Goal: Transaction & Acquisition: Purchase product/service

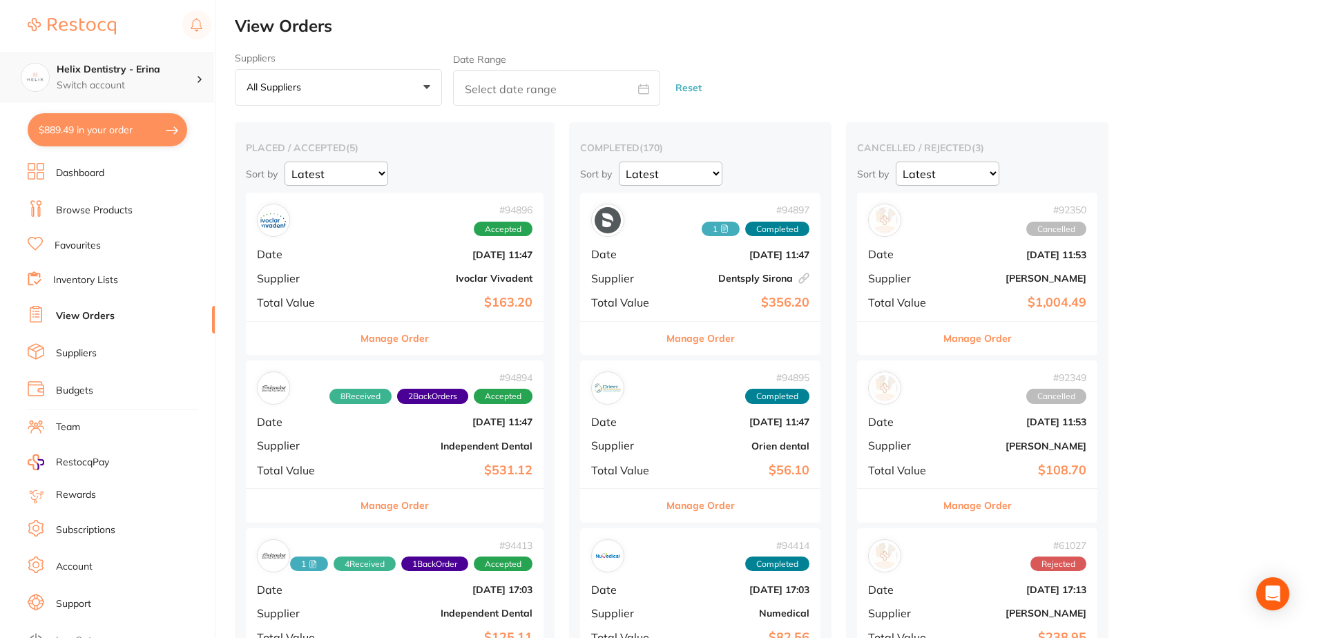
click at [175, 70] on h4 "Helix Dentistry - Erina" at bounding box center [127, 70] width 140 height 14
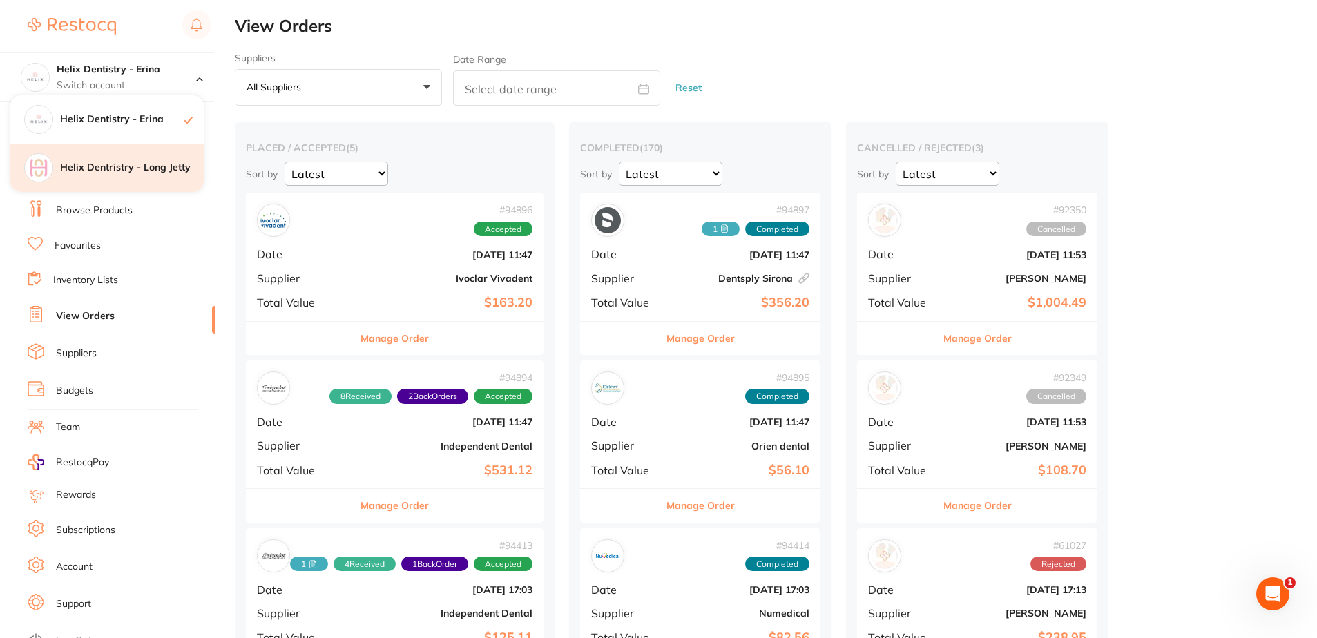
click at [154, 163] on h4 "Helix Dentristry - Long Jetty" at bounding box center [132, 168] width 144 height 14
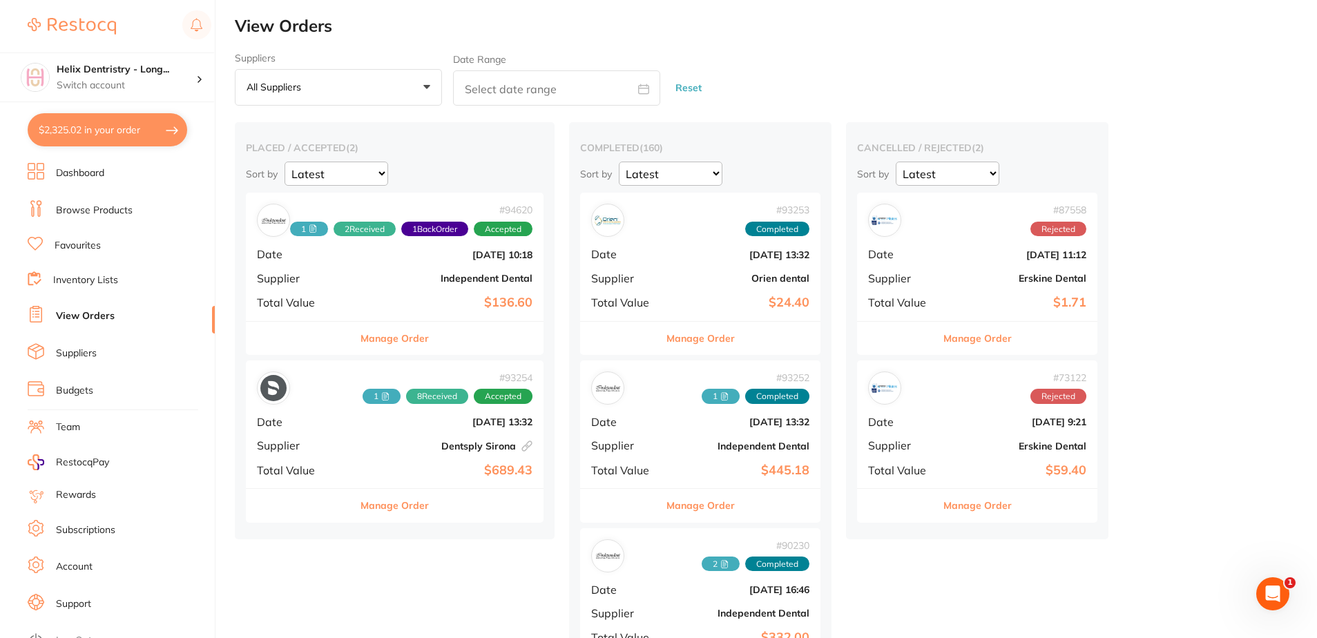
click at [103, 211] on link "Browse Products" at bounding box center [94, 211] width 77 height 14
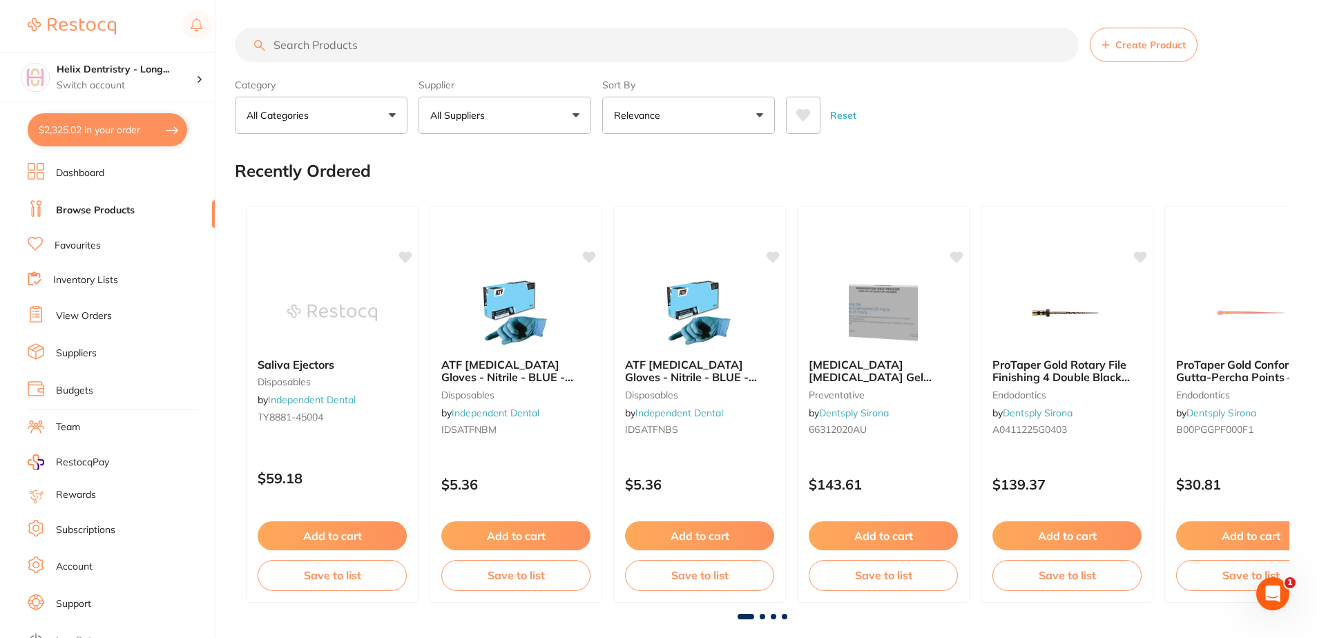
click at [309, 50] on input "search" at bounding box center [657, 45] width 844 height 35
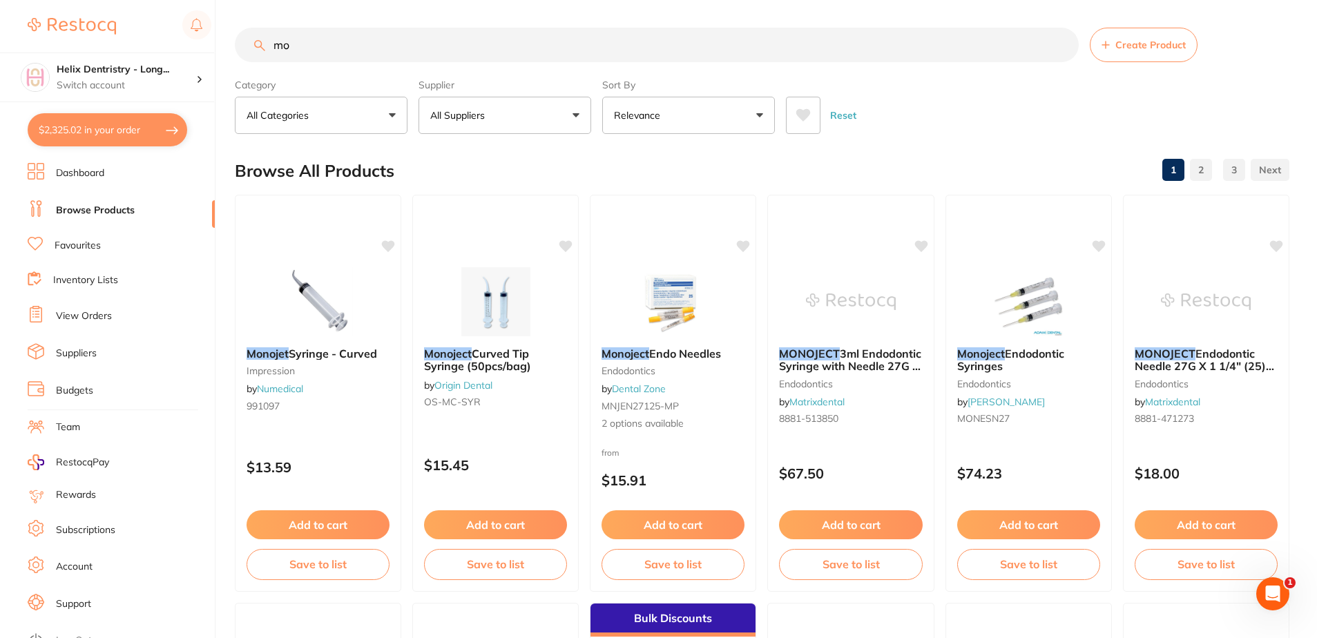
type input "m"
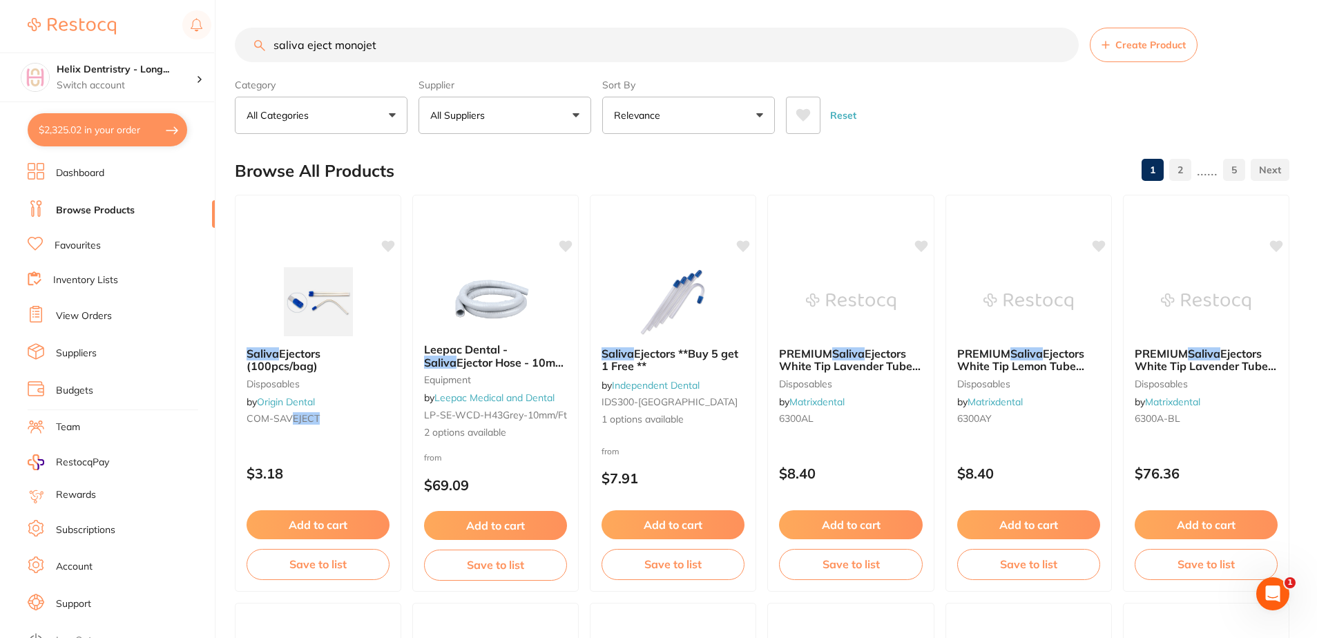
drag, startPoint x: 334, startPoint y: 42, endPoint x: 207, endPoint y: 46, distance: 127.8
click at [207, 46] on div "$2,325.02 Helix Dentristry - Long... Switch account Helix Dentistry - Erina Hel…" at bounding box center [658, 319] width 1317 height 638
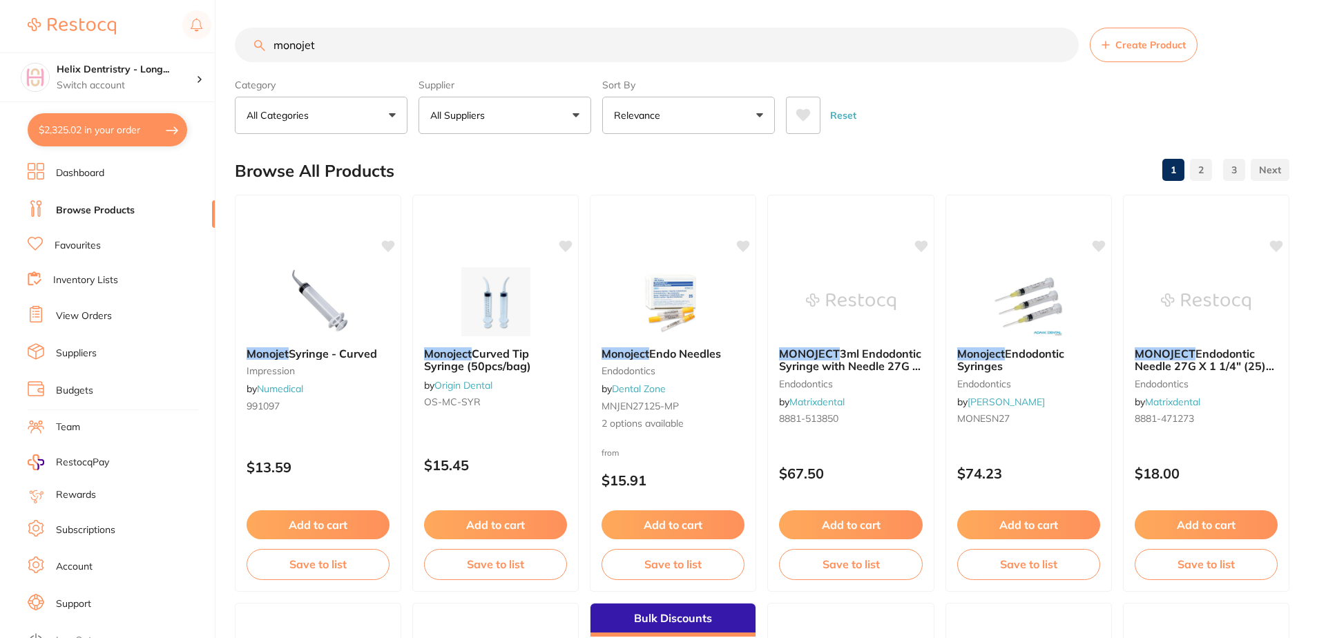
type input "monojet"
click at [451, 98] on button "All Suppliers" at bounding box center [505, 115] width 173 height 37
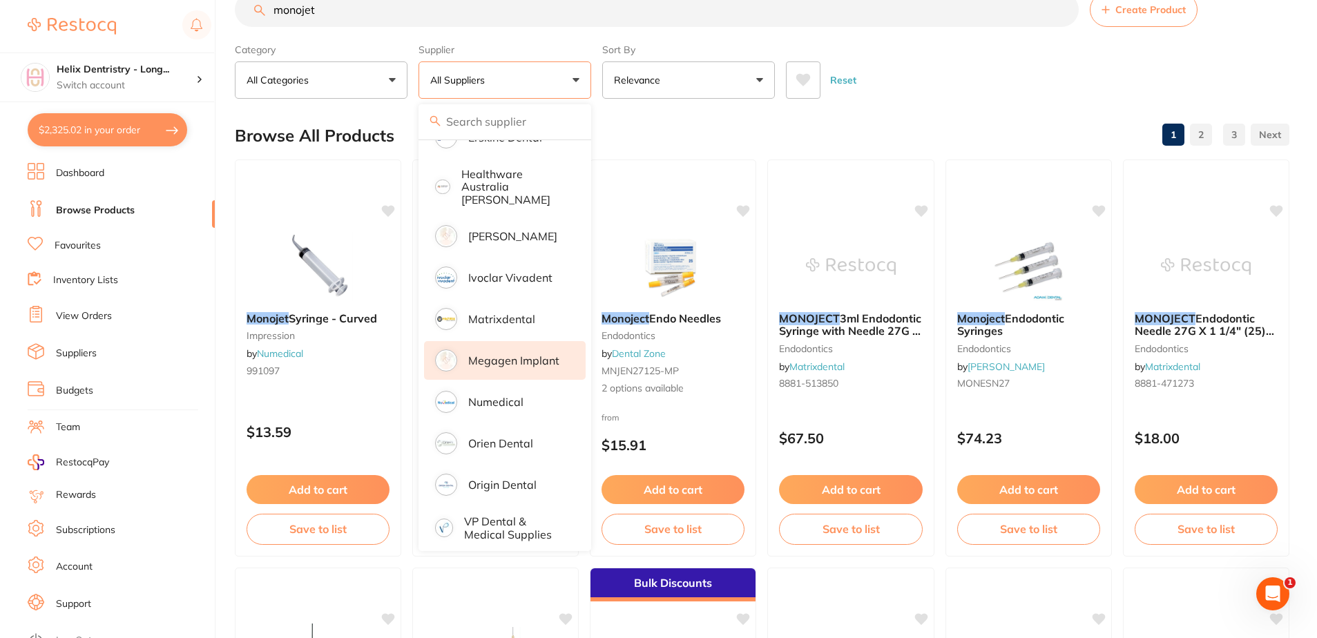
scroll to position [69, 0]
